Goal: Transaction & Acquisition: Purchase product/service

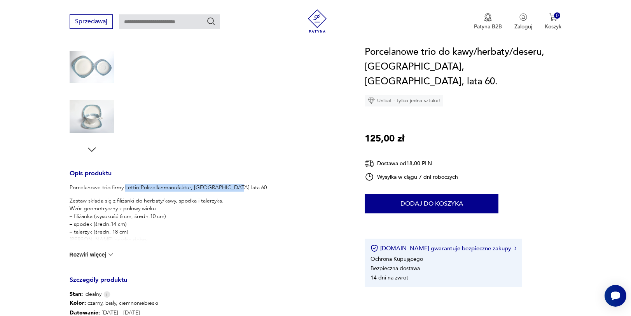
drag, startPoint x: 125, startPoint y: 187, endPoint x: 230, endPoint y: 184, distance: 105.0
click at [230, 184] on div "Porcelanowe trio firmy Lettin Polrzellanmanufaktur, [GEOGRAPHIC_DATA] lata 60. …" at bounding box center [208, 226] width 277 height 84
copy p "Lettin Polrzellanmanufaktur, [DEMOGRAPHIC_DATA] lata 60."
